Goal: Find specific page/section: Find specific page/section

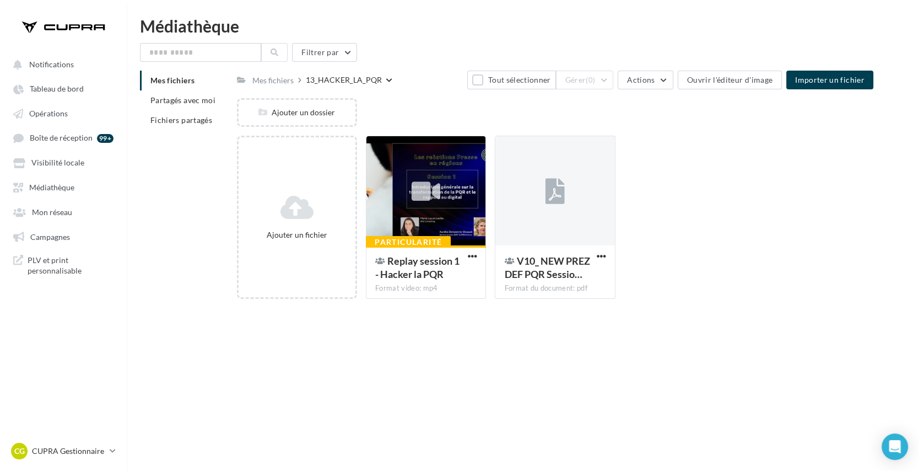
click at [424, 361] on div "Notifications Tableau de bord Opérations" at bounding box center [459, 253] width 919 height 471
click at [265, 78] on div "Mes fichiers" at bounding box center [272, 80] width 41 height 11
